Goal: Information Seeking & Learning: Learn about a topic

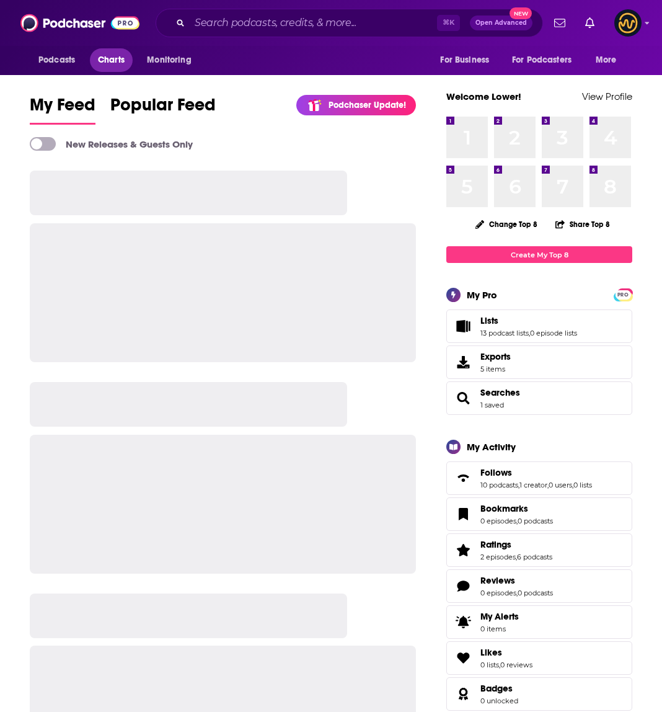
click at [109, 64] on span "Charts" at bounding box center [111, 59] width 27 height 17
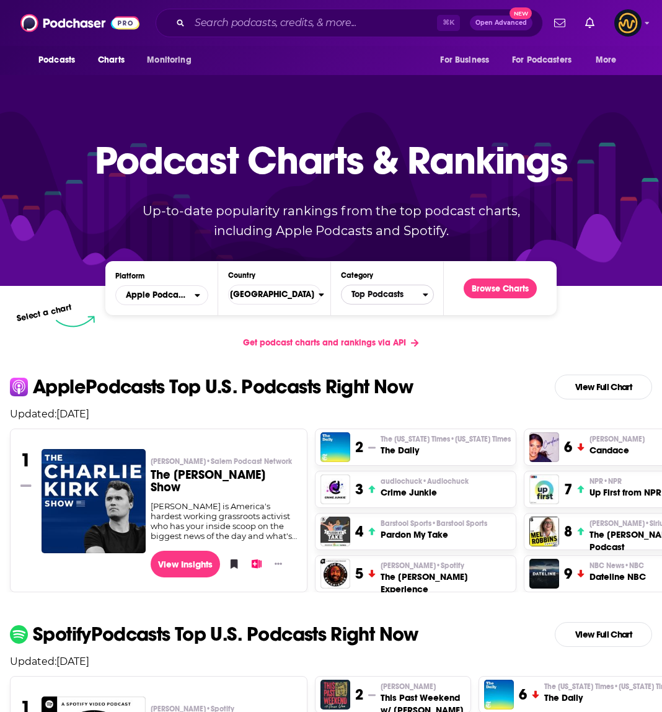
click at [398, 297] on span "Top Podcasts" at bounding box center [382, 294] width 81 height 21
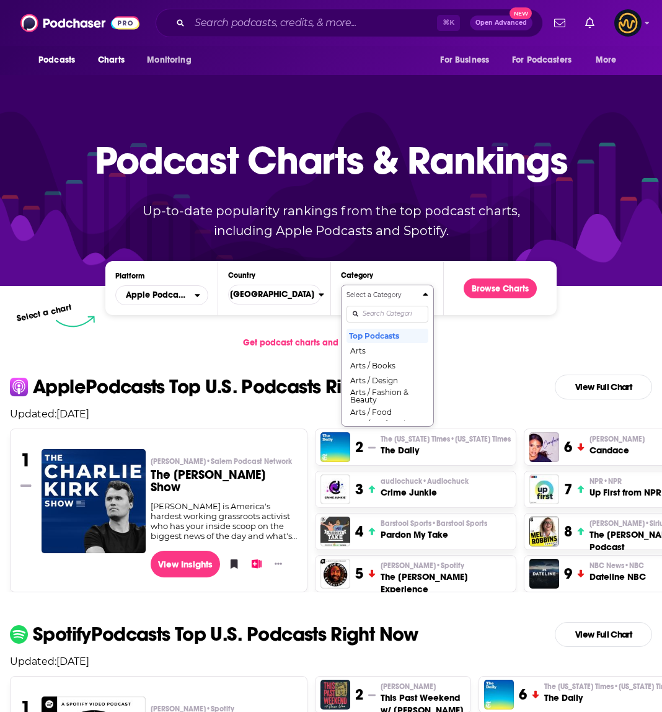
scroll to position [0, 9]
click at [394, 311] on input "Categories" at bounding box center [388, 314] width 82 height 17
type input "trav"
click at [395, 333] on button "Society & Culture / Places & Travel" at bounding box center [388, 336] width 82 height 17
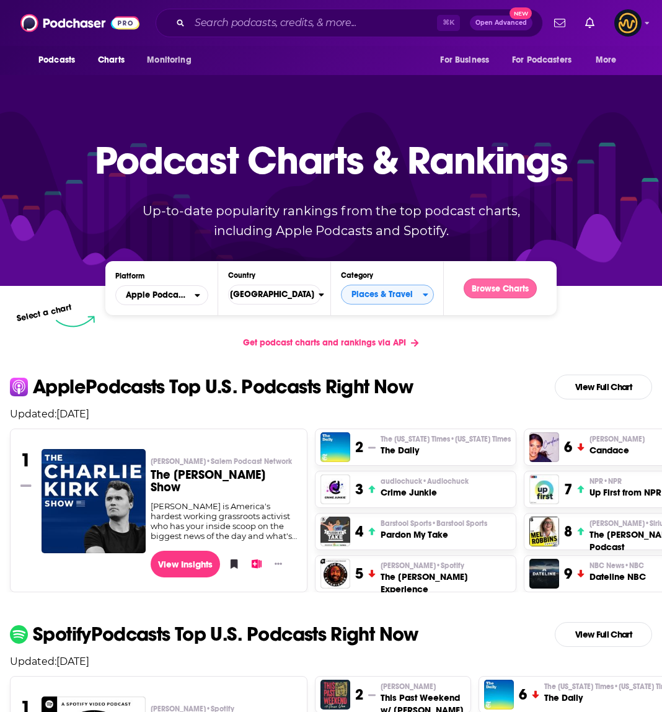
click at [498, 291] on button "Browse Charts" at bounding box center [500, 288] width 73 height 20
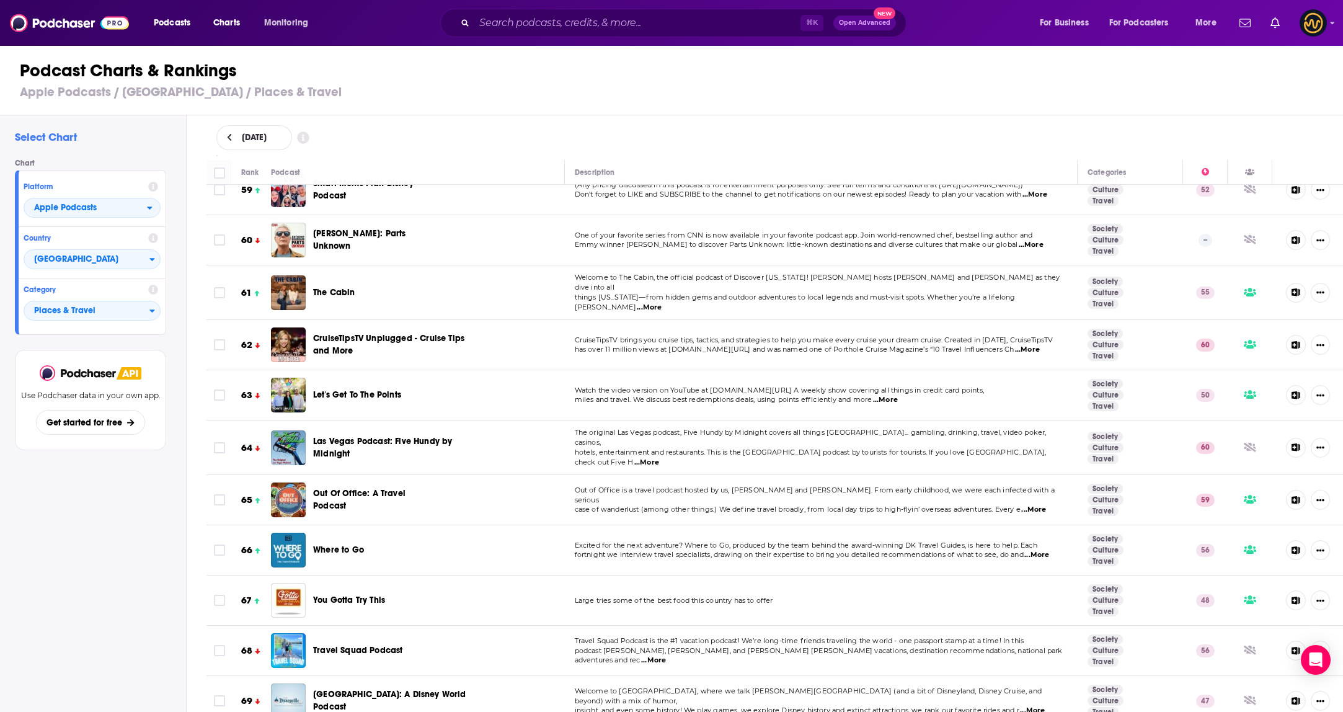
scroll to position [2960, 0]
click at [661, 505] on span "...More" at bounding box center [1033, 510] width 25 height 10
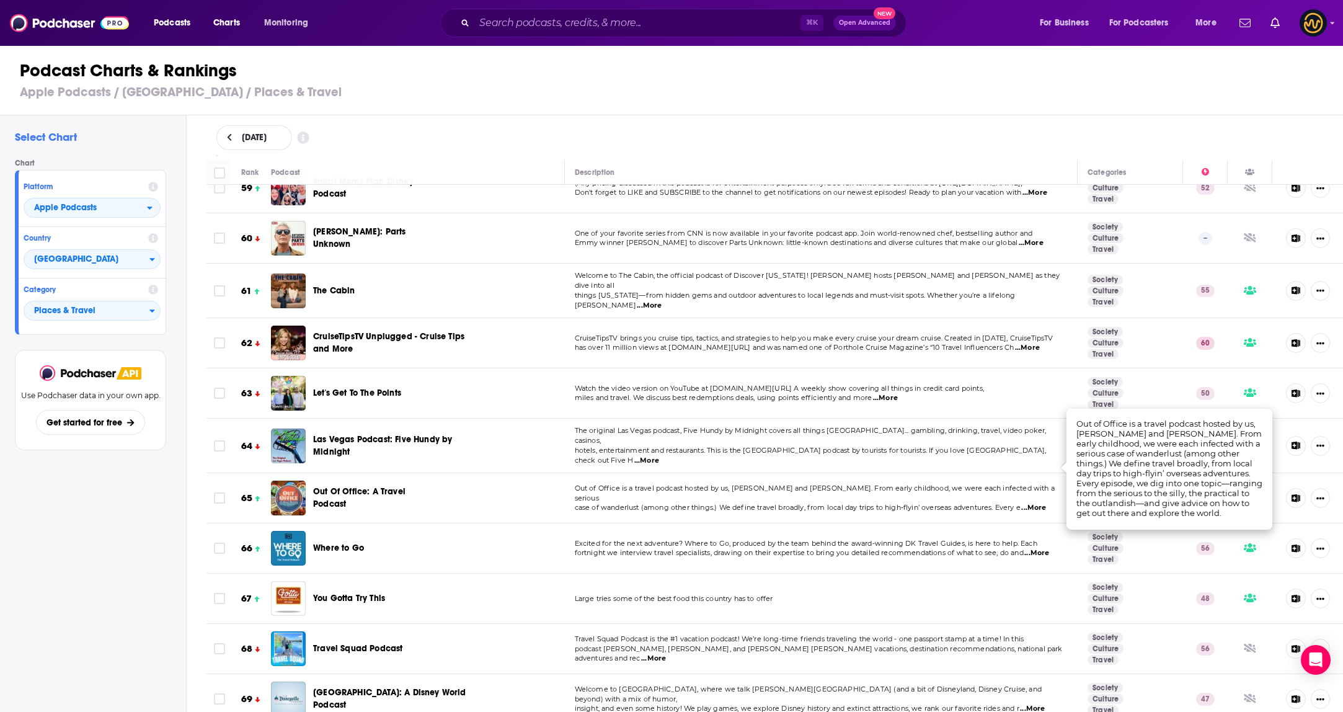
scroll to position [2963, 0]
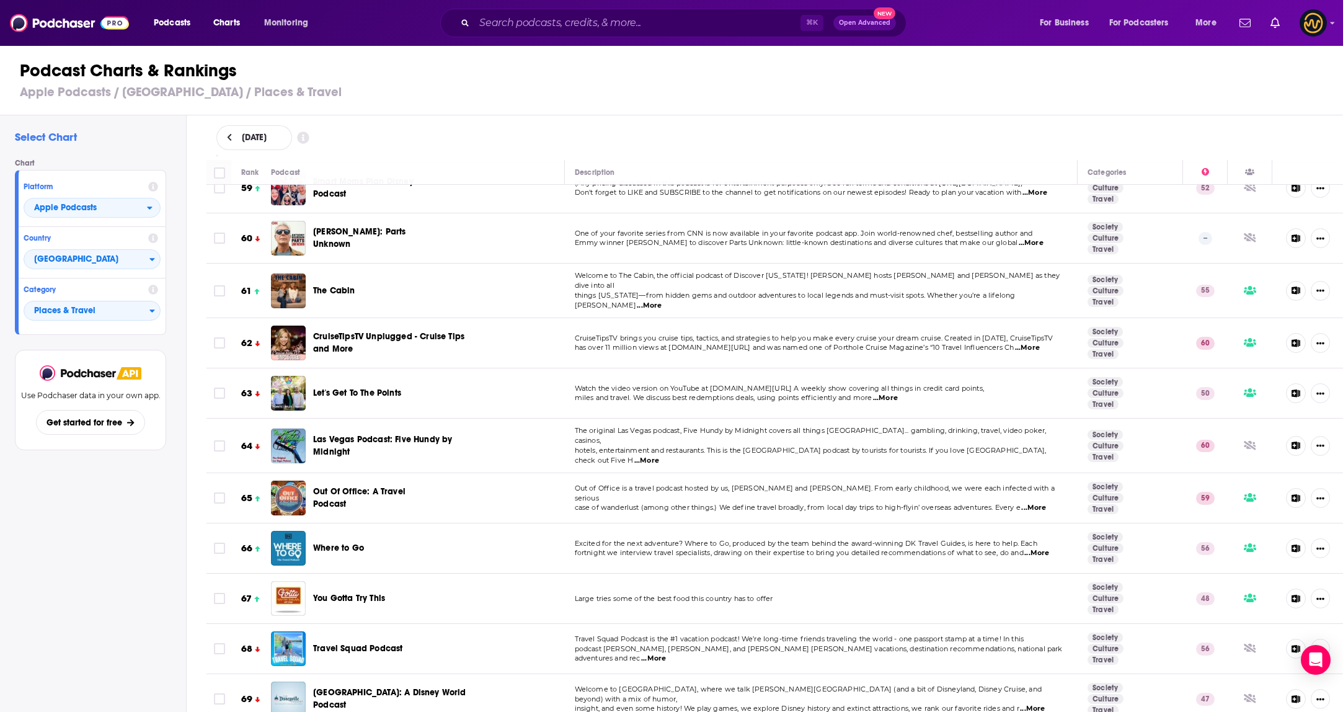
click at [559, 523] on td "Where to Go" at bounding box center [418, 548] width 294 height 50
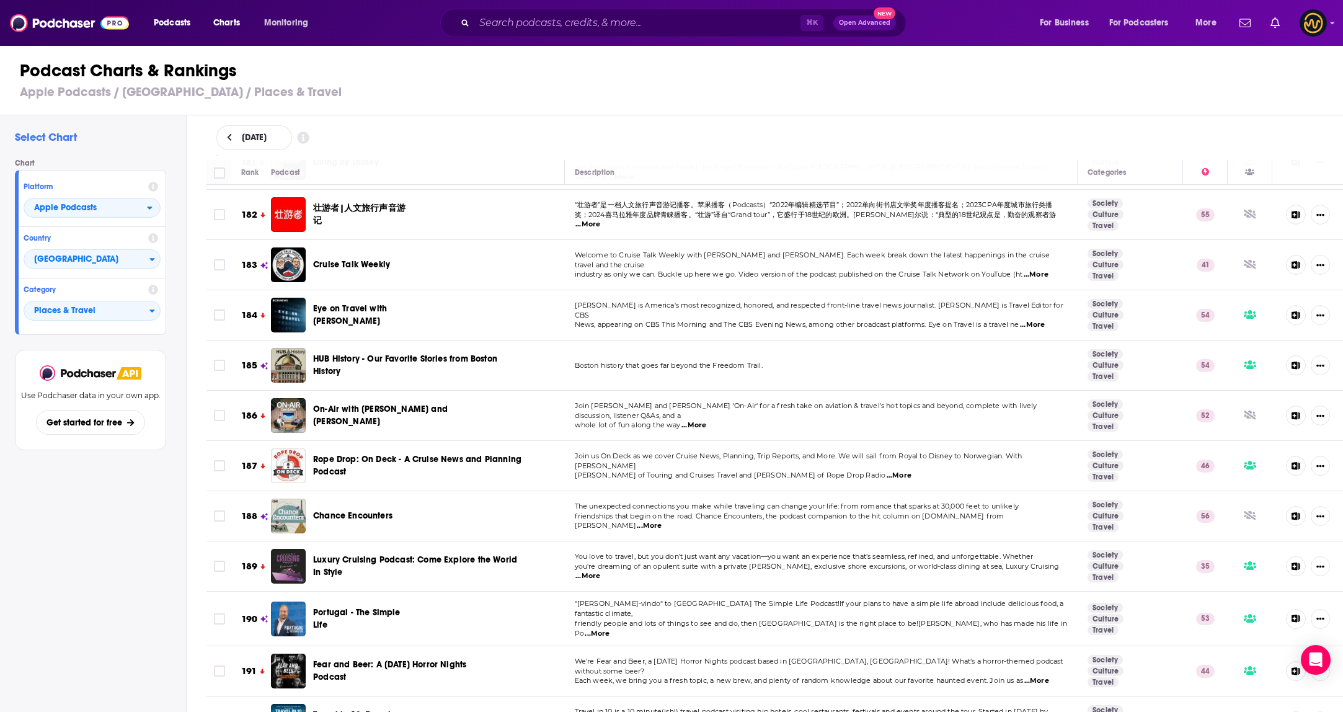
scroll to position [9236, 0]
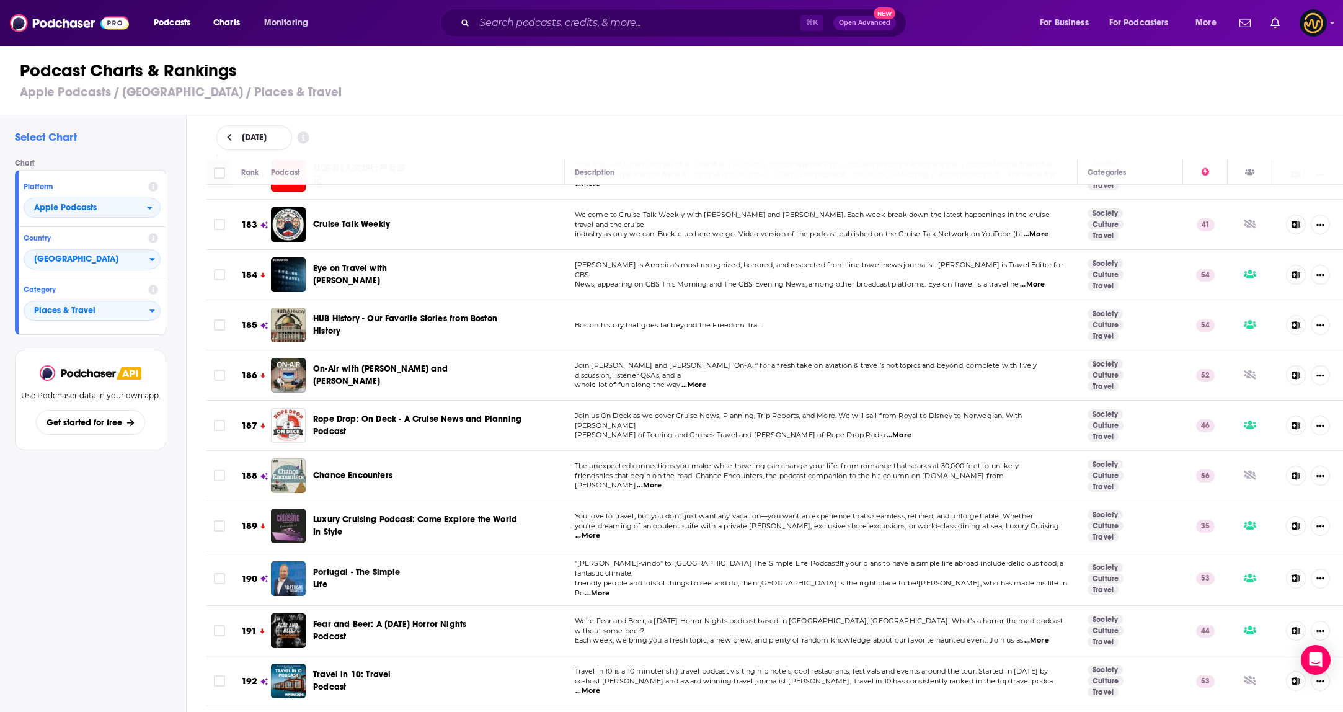
click at [661, 451] on td "The unexpected connections you make while traveling can change your life: from …" at bounding box center [821, 476] width 513 height 50
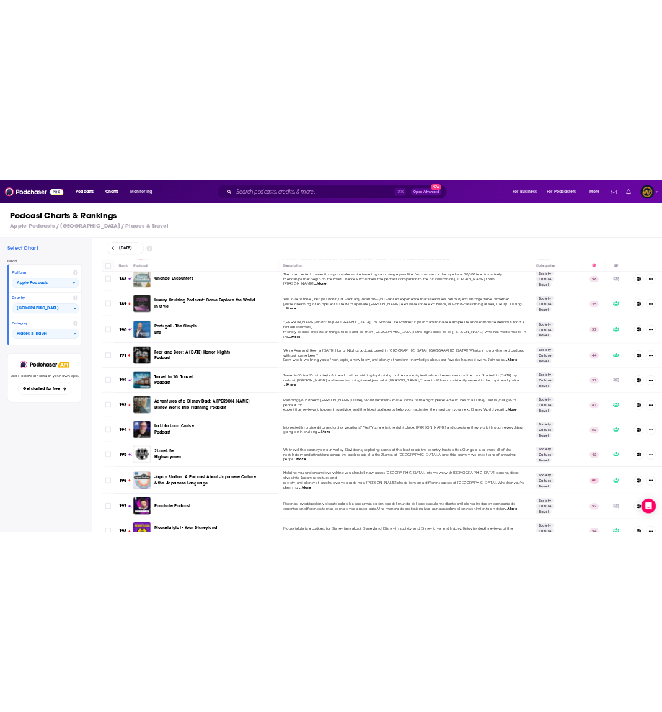
scroll to position [9516, 0]
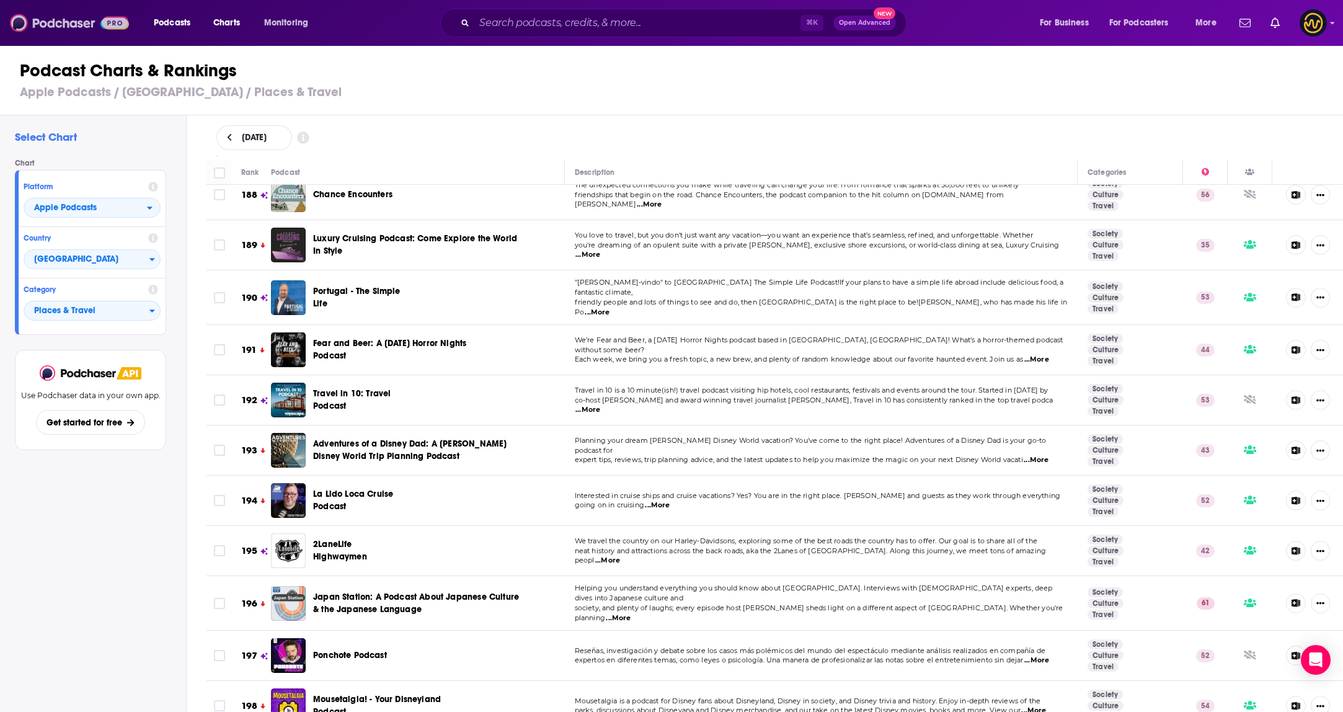
click at [86, 27] on img at bounding box center [69, 23] width 119 height 24
